Goal: Transaction & Acquisition: Purchase product/service

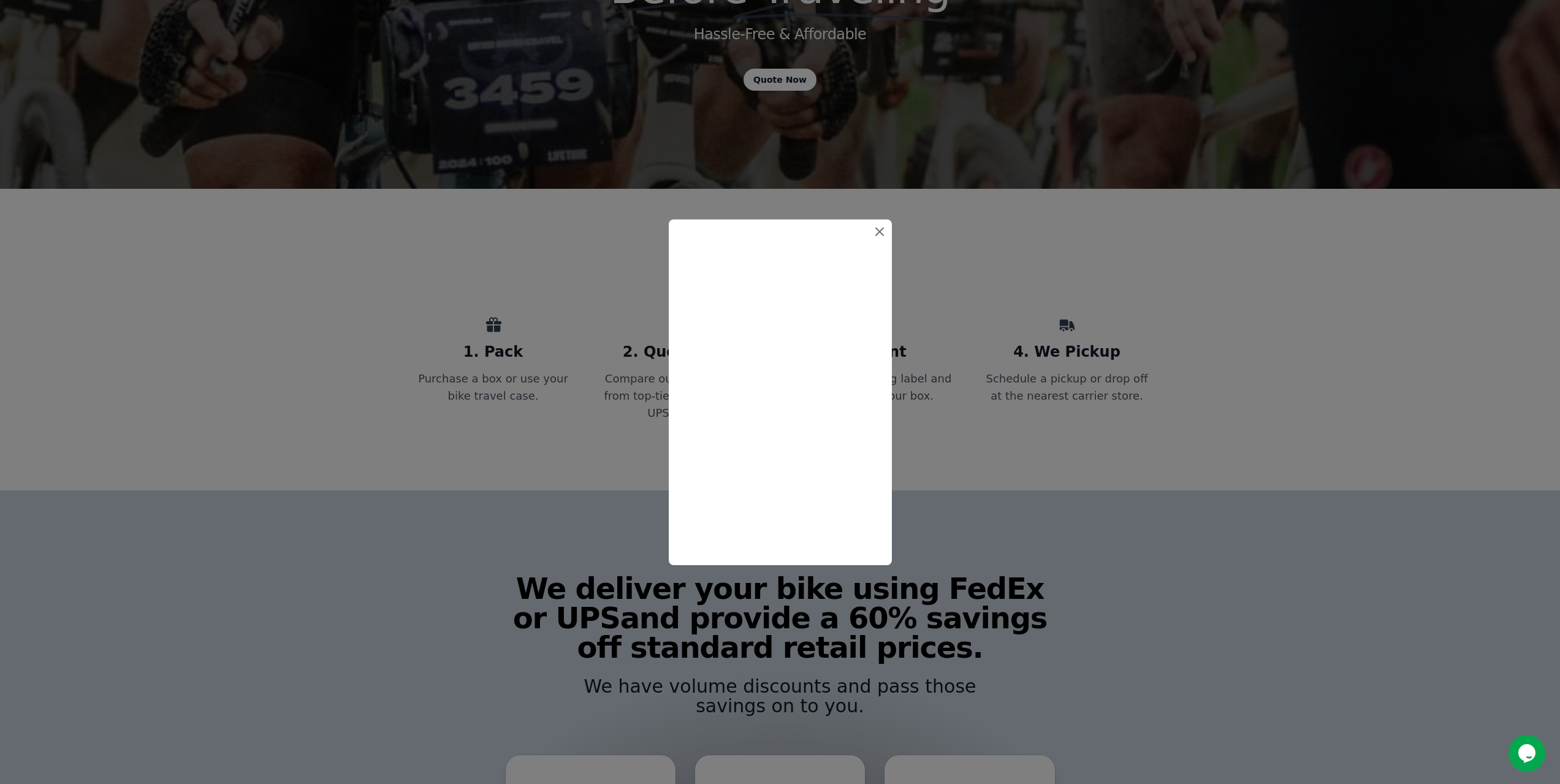
scroll to position [306, 0]
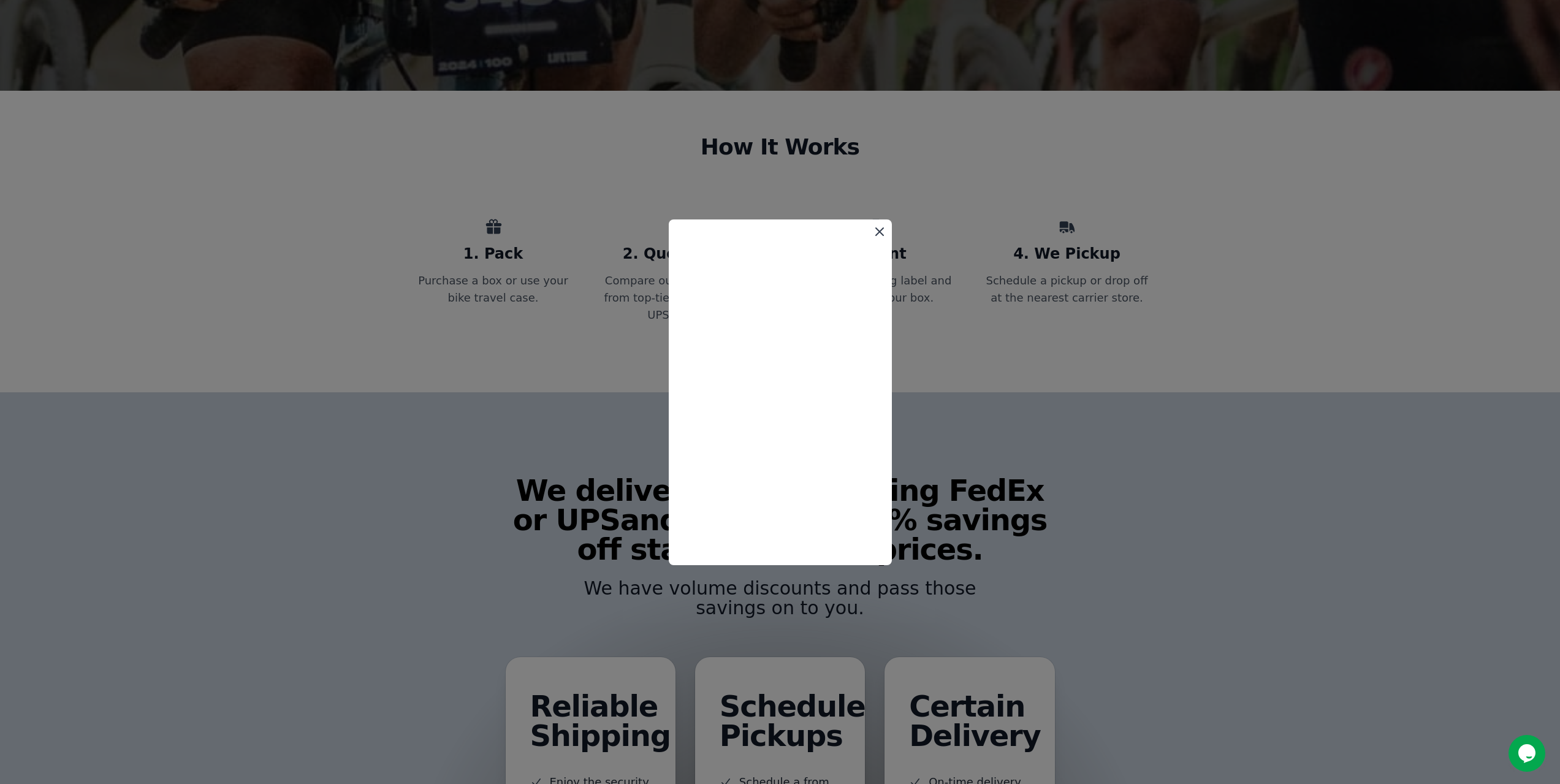
click at [878, 232] on icon at bounding box center [879, 231] width 7 height 7
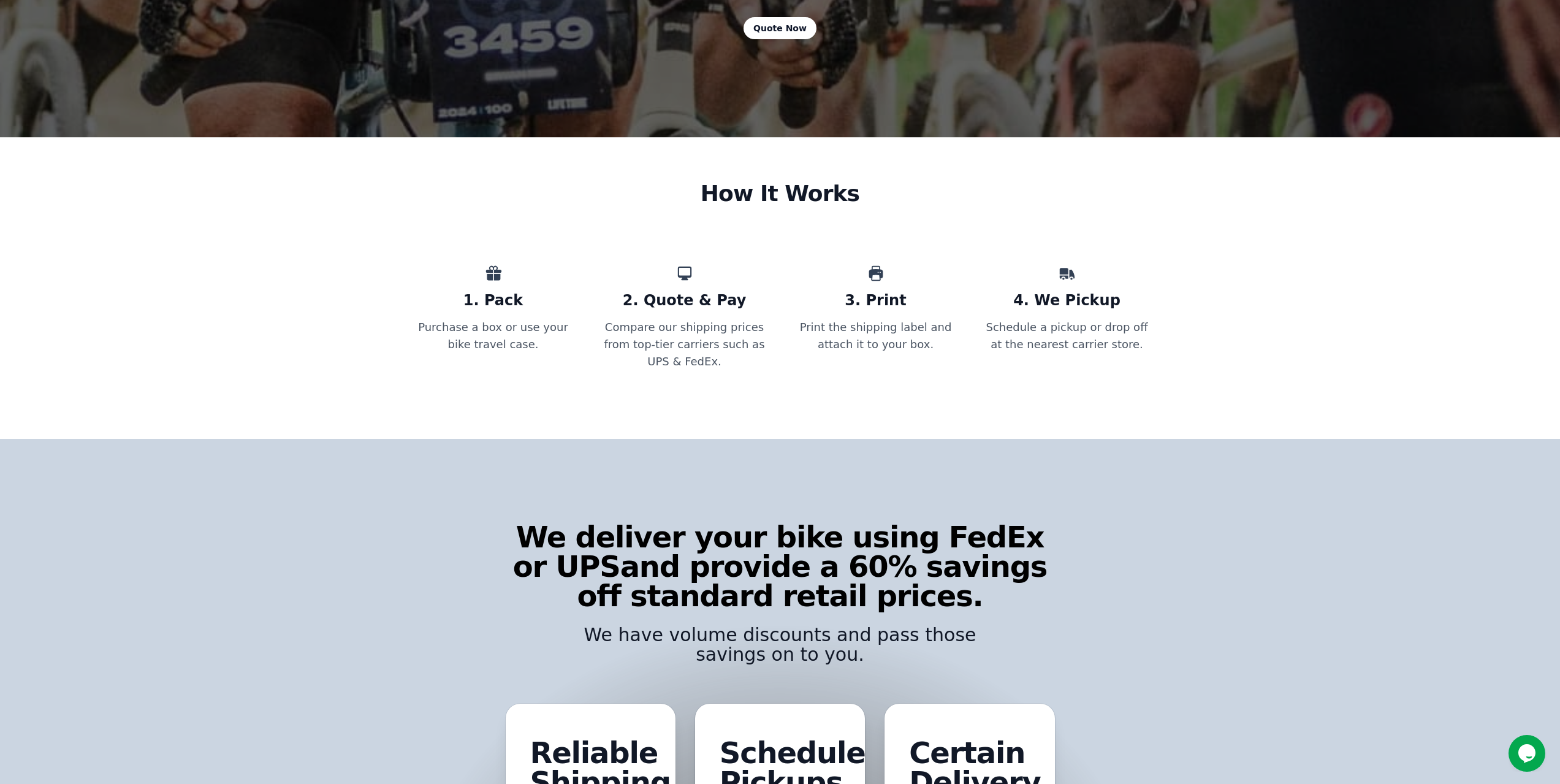
scroll to position [0, 0]
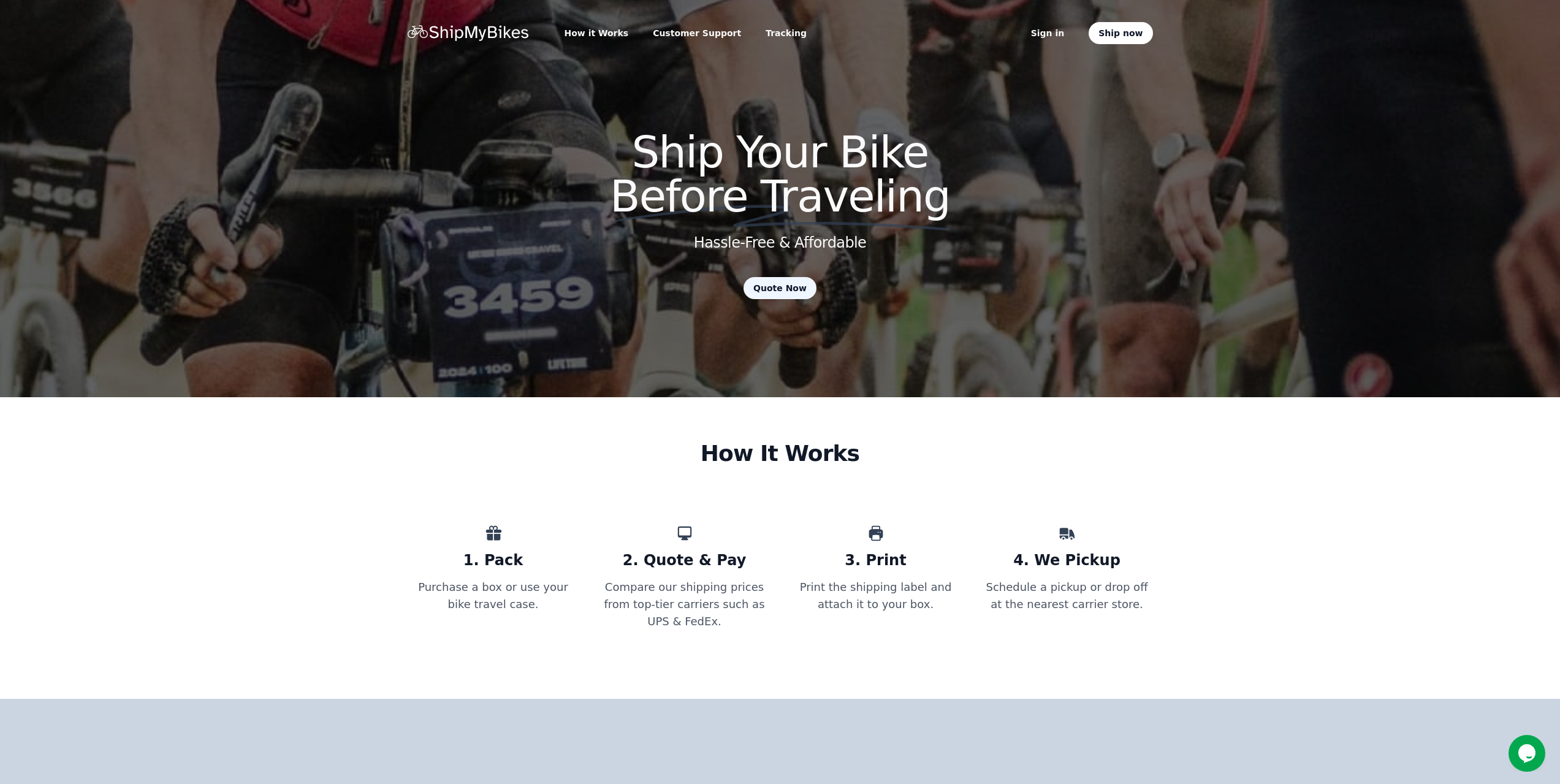
click at [774, 278] on link "Quote Now" at bounding box center [780, 288] width 73 height 22
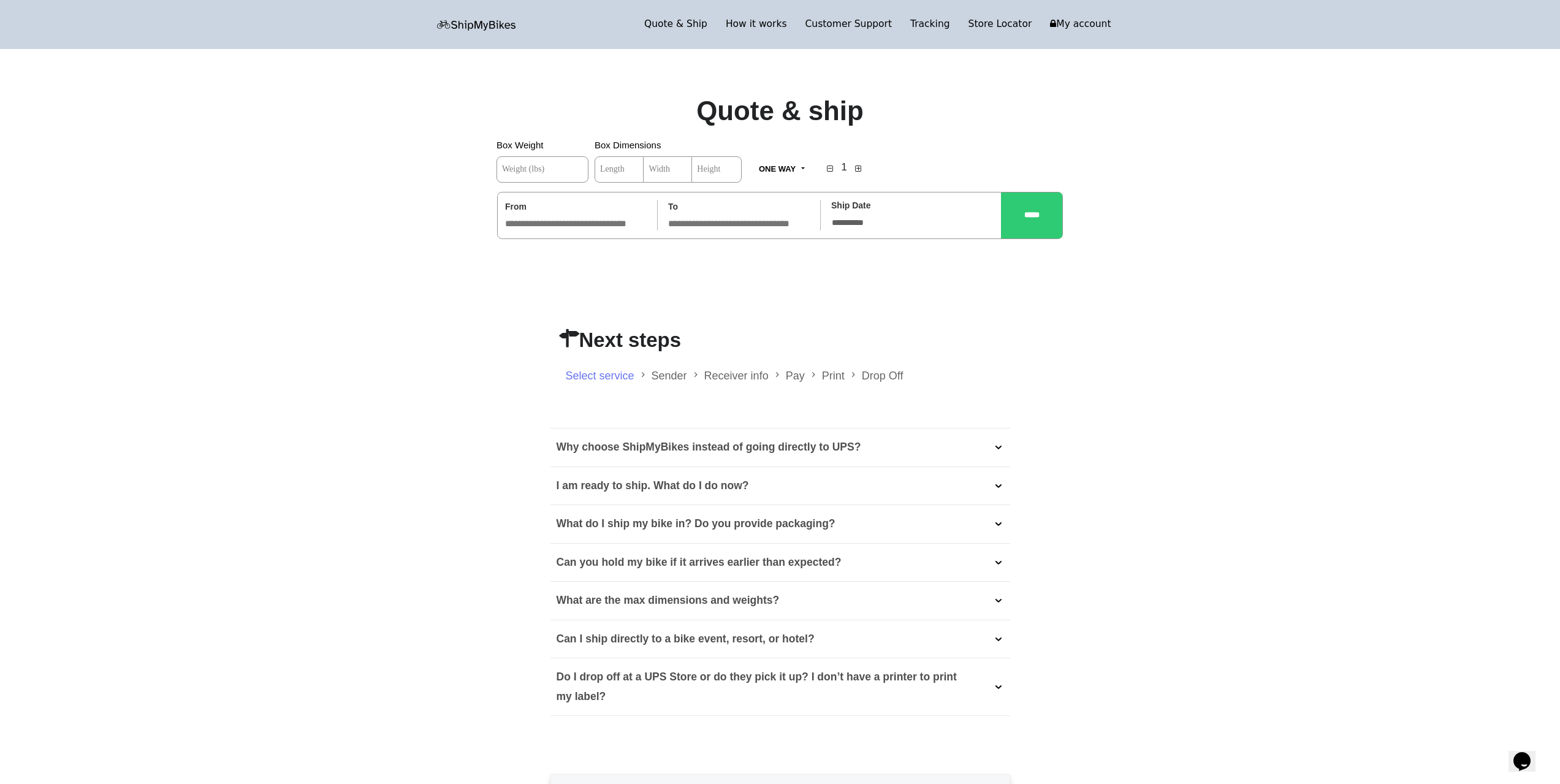
click at [529, 167] on span "Weight (lbs)" at bounding box center [523, 169] width 42 height 8
click at [529, 167] on input "Weight (lbs)" at bounding box center [543, 169] width 92 height 27
click at [668, 524] on p "What do I ship my bike in? Do you provide packaging?" at bounding box center [696, 524] width 279 height 19
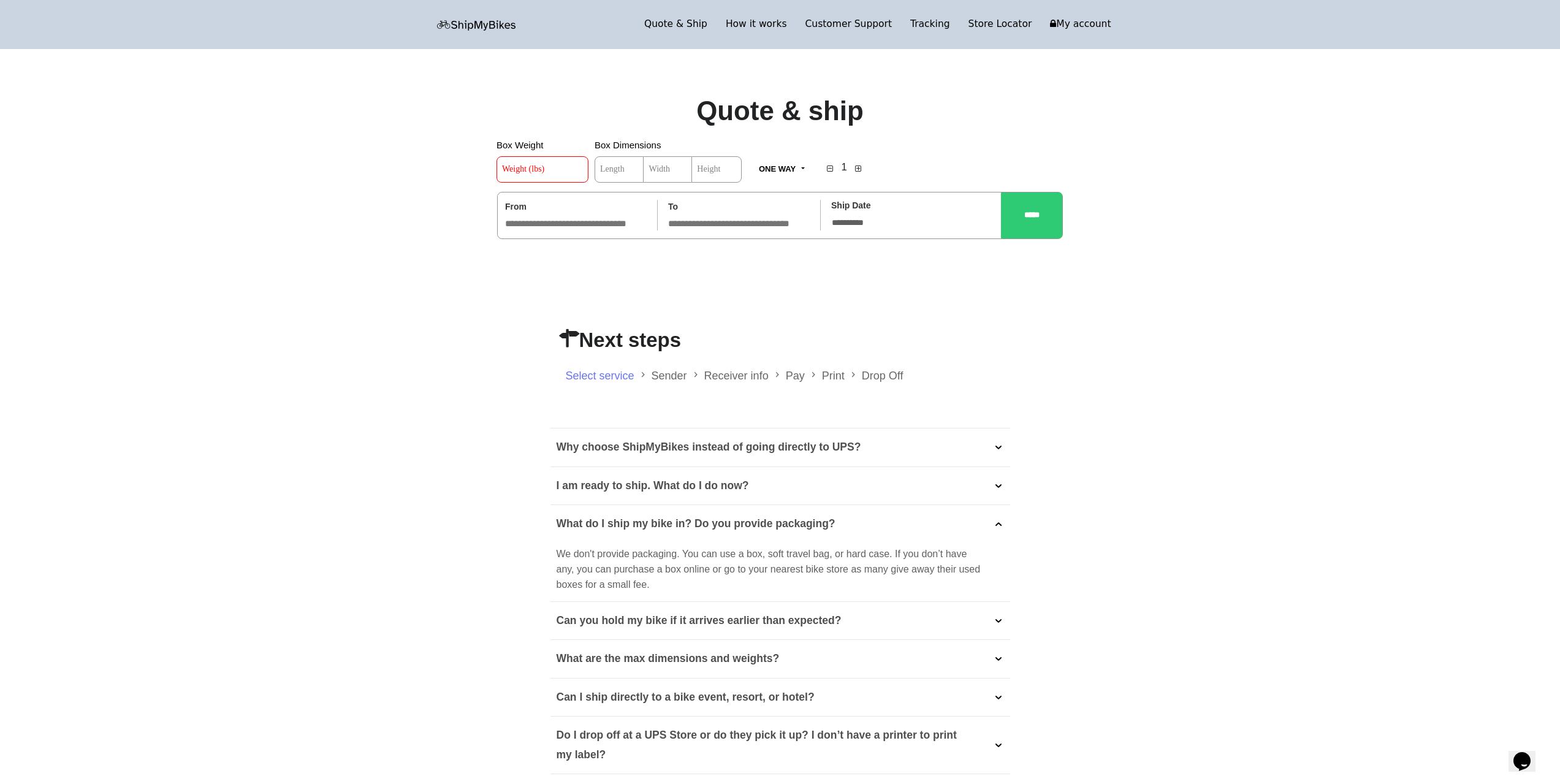
click at [682, 622] on p "Can you hold my bike if it arrives earlier than expected?" at bounding box center [699, 620] width 285 height 19
click at [1000, 563] on span at bounding box center [998, 562] width 11 height 11
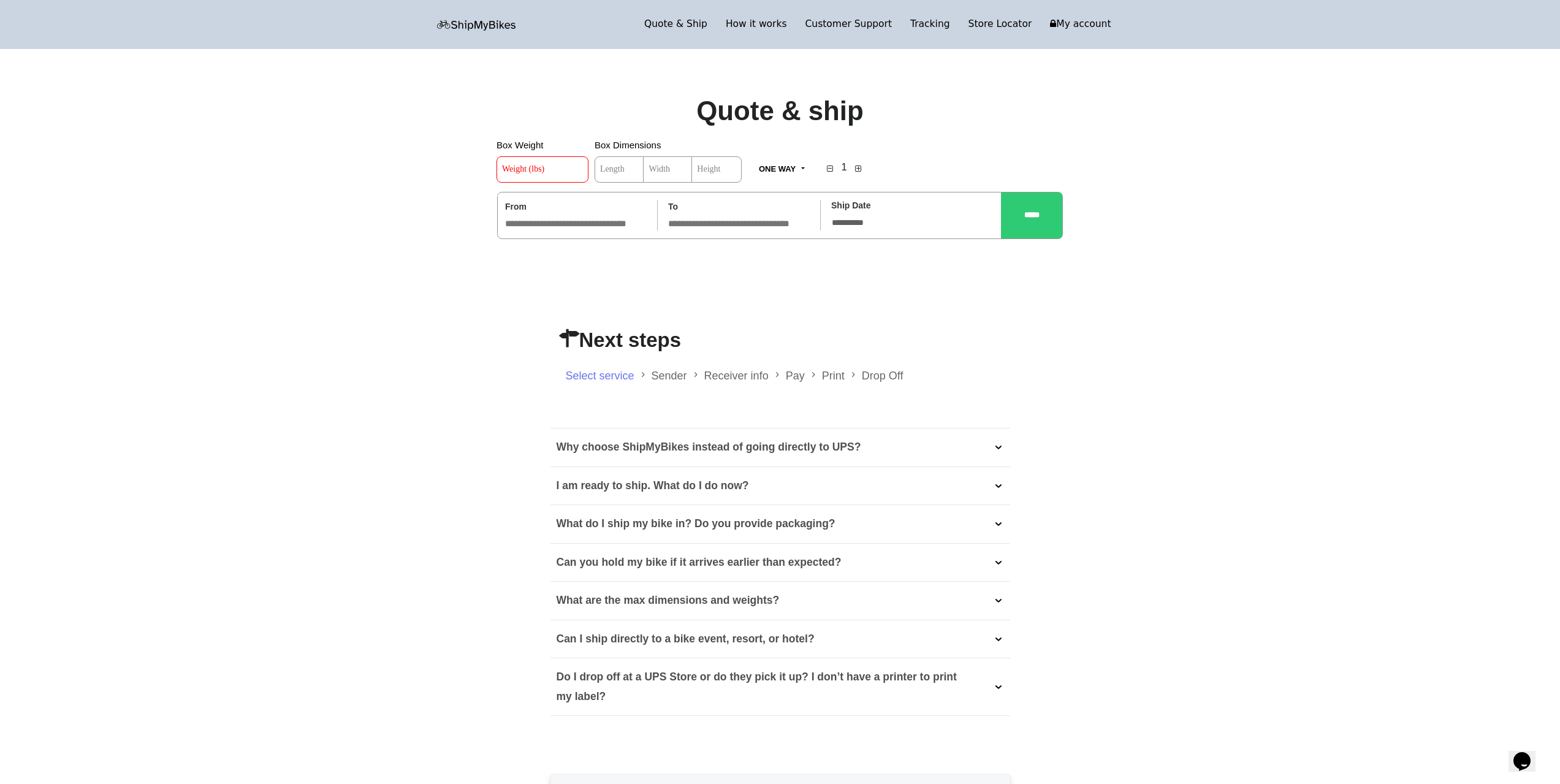
click at [530, 169] on span "Weight (lbs)" at bounding box center [523, 169] width 42 height 8
click at [530, 169] on input "Weight (lbs)" at bounding box center [543, 169] width 92 height 27
type input "**"
click at [615, 166] on span "Length" at bounding box center [612, 169] width 25 height 8
click at [615, 166] on input "Length" at bounding box center [619, 169] width 49 height 27
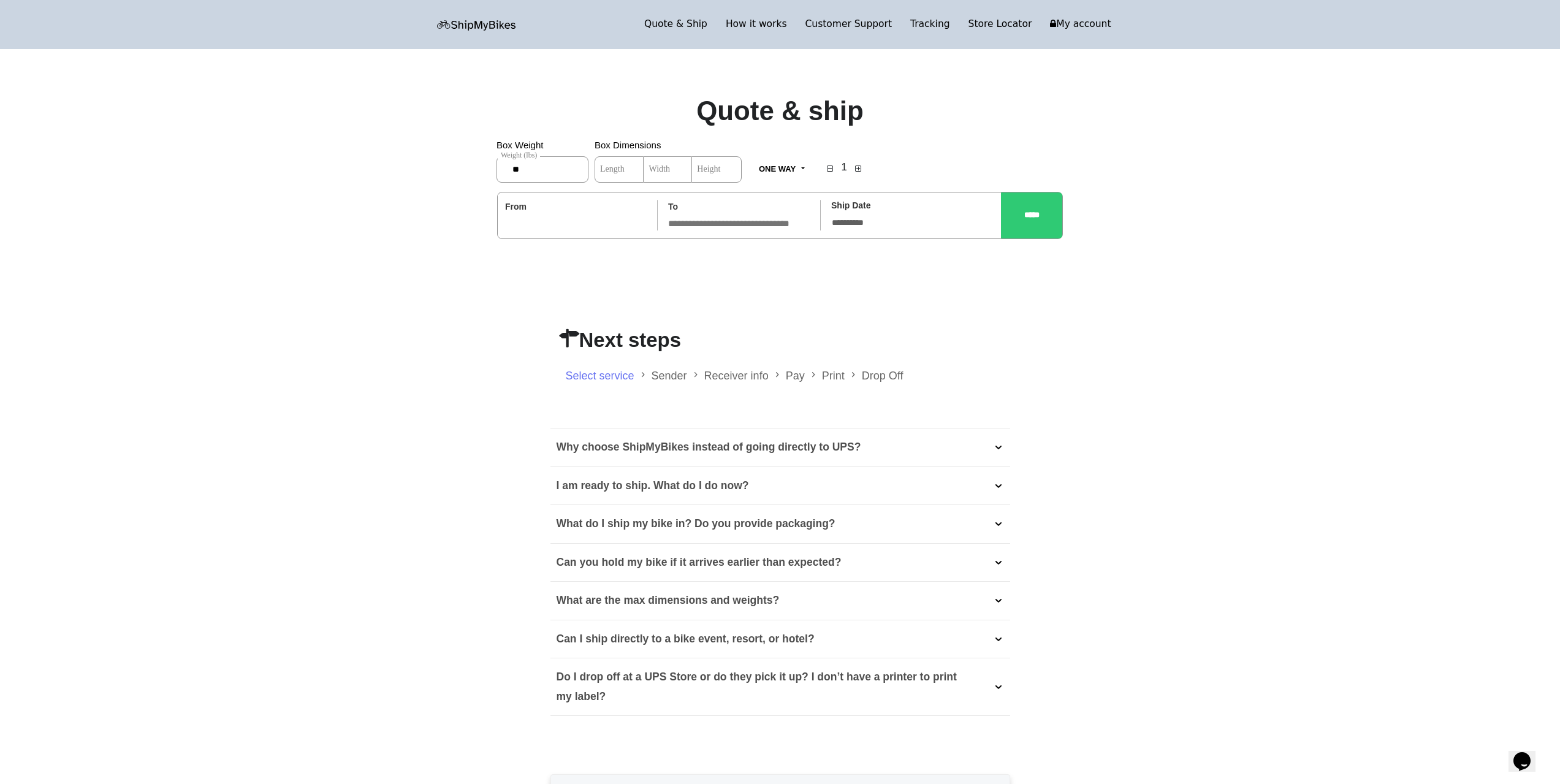
click at [561, 223] on input "text" at bounding box center [576, 223] width 142 height 13
click at [560, 222] on input "text" at bounding box center [576, 223] width 142 height 13
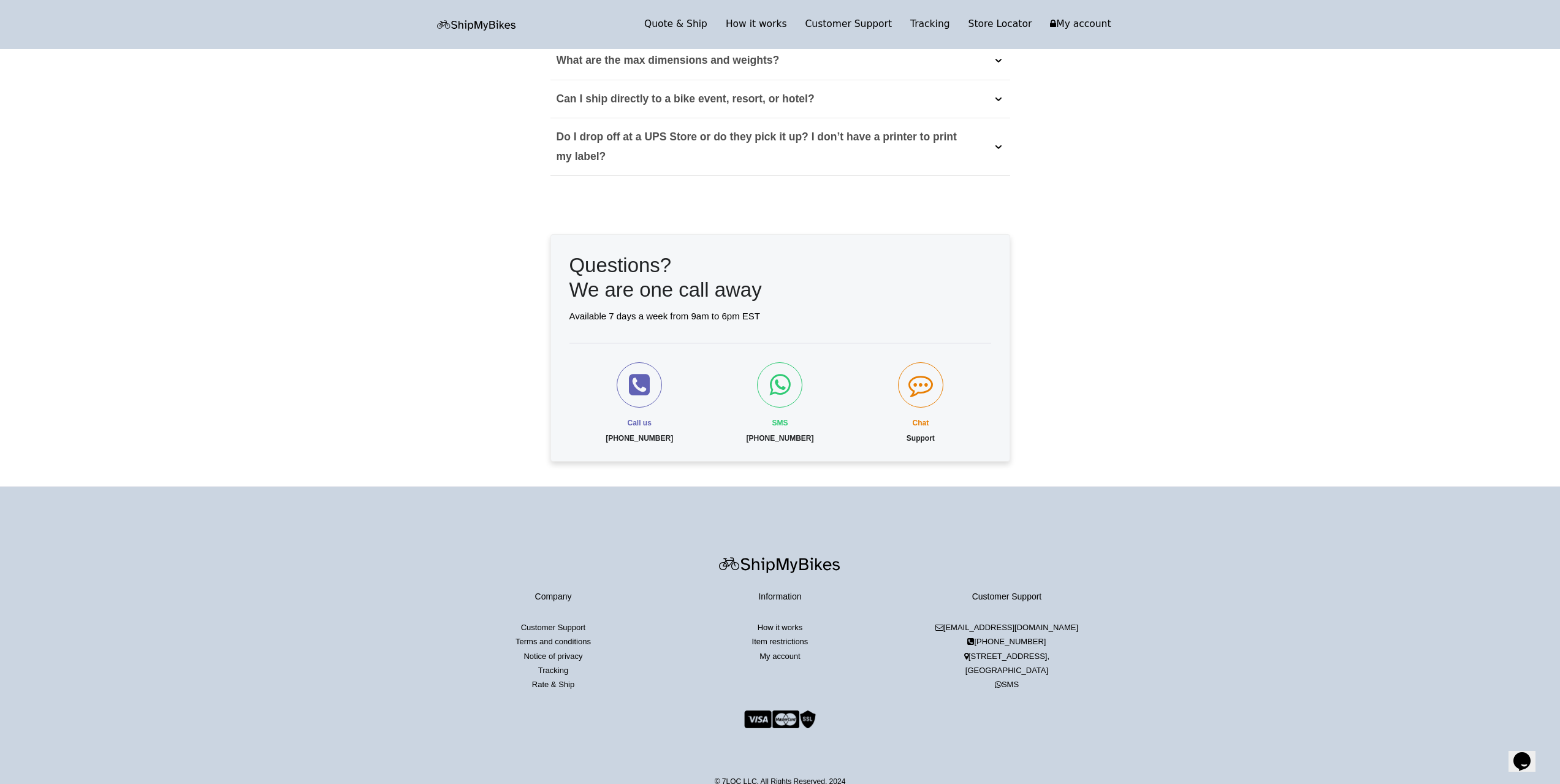
scroll to position [552, 0]
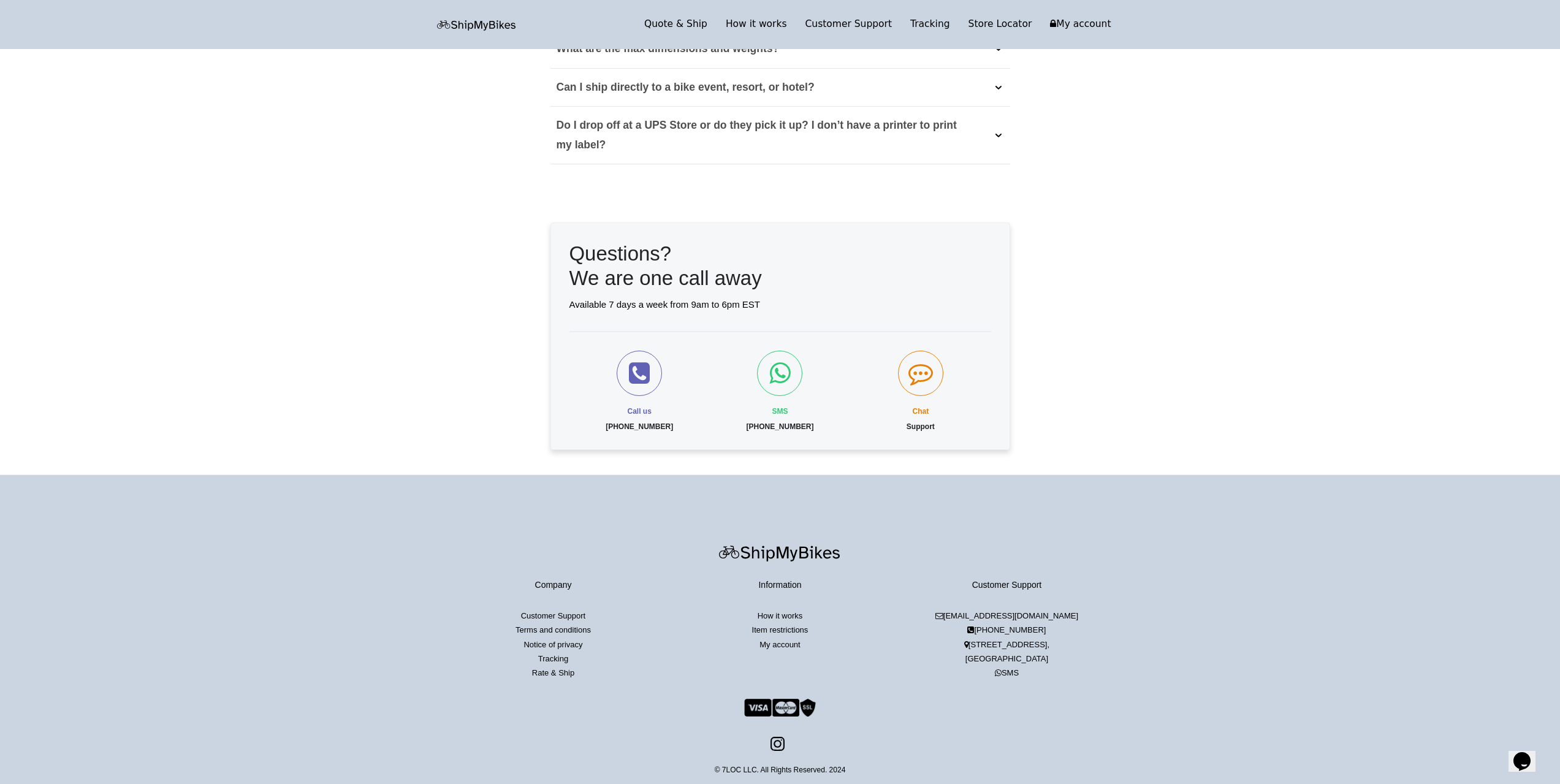
click at [787, 616] on link "How it works" at bounding box center [780, 615] width 45 height 9
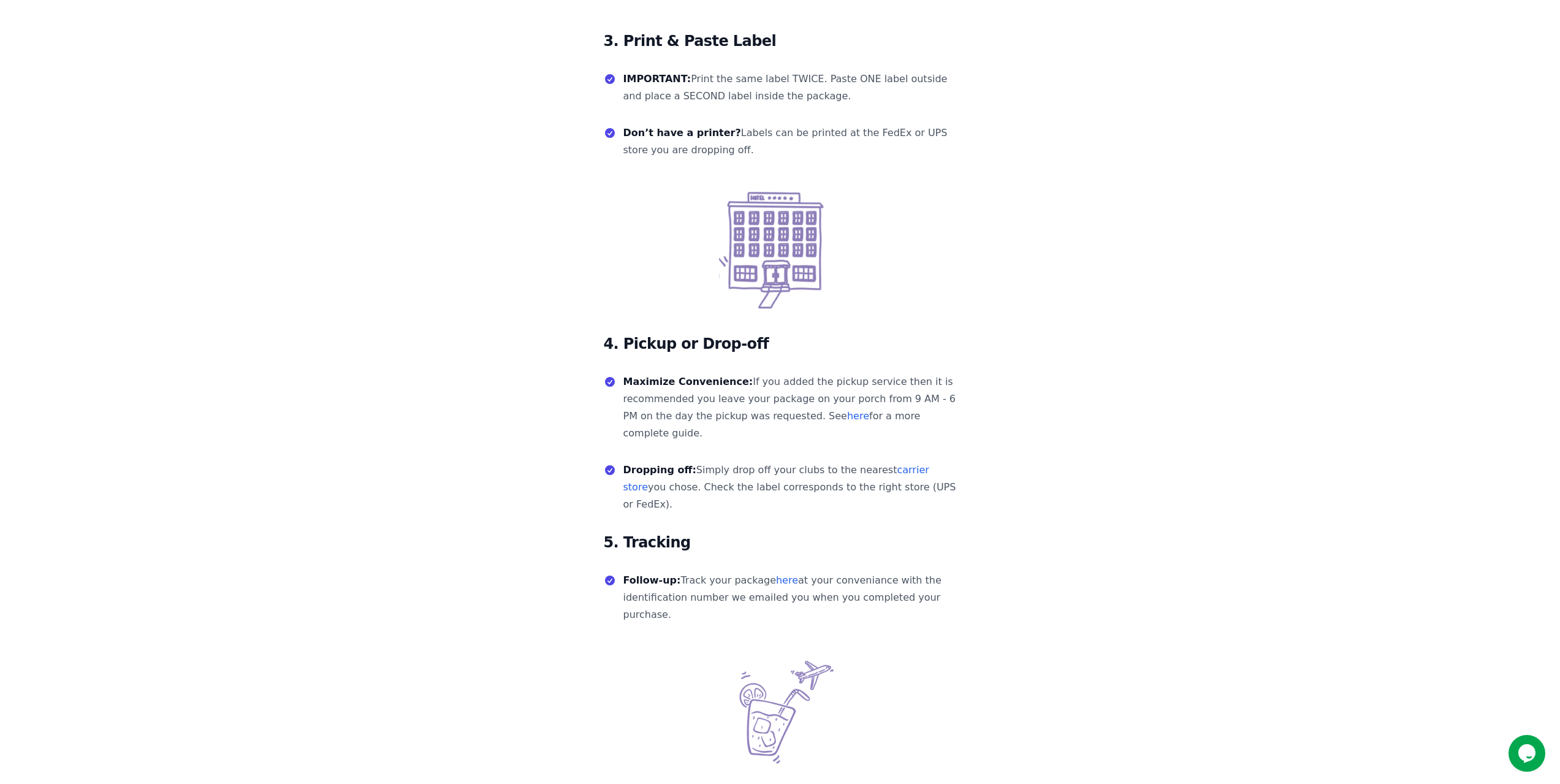
scroll to position [1164, 0]
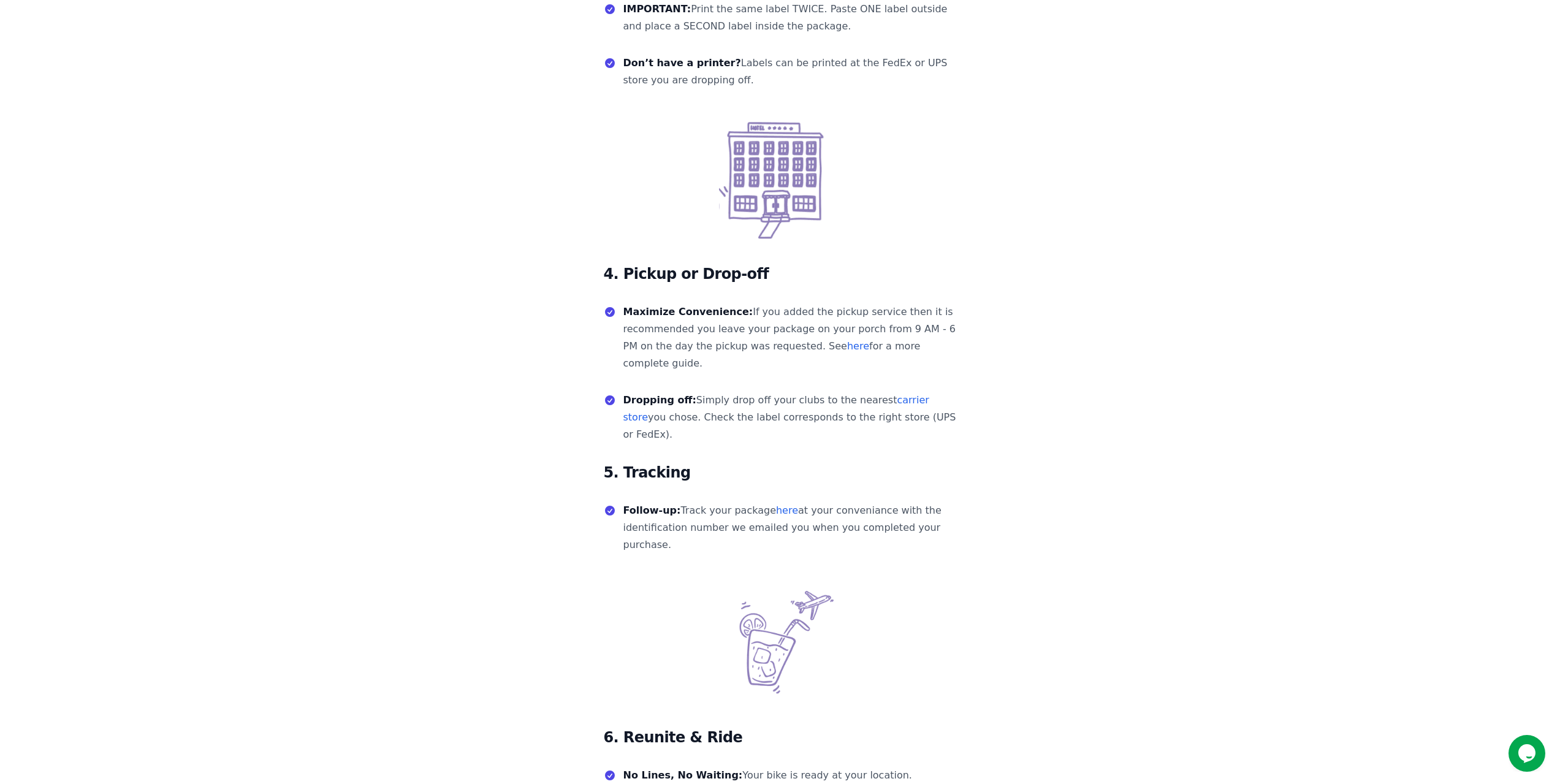
click at [886, 394] on link "carrier store" at bounding box center [776, 408] width 306 height 29
